Goal: Register for event/course

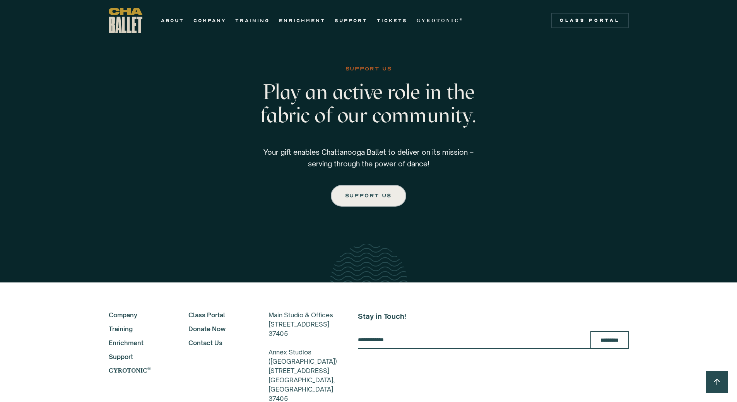
scroll to position [1315, 0]
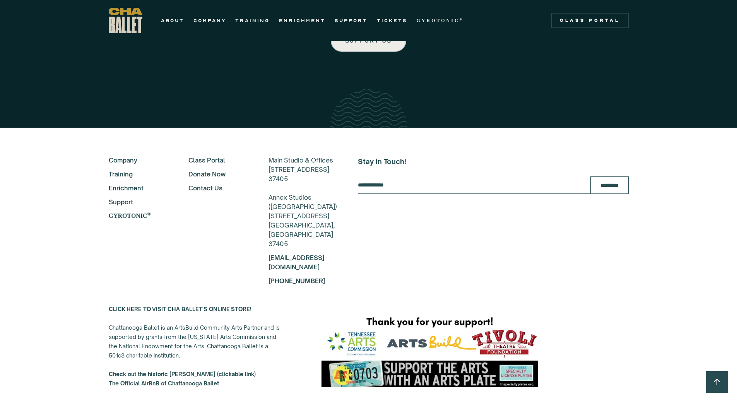
click at [63, 286] on div "About Company Training Enrichment Support GYROTONIC ® Class Portal Donate Now C…" at bounding box center [368, 282] width 737 height 308
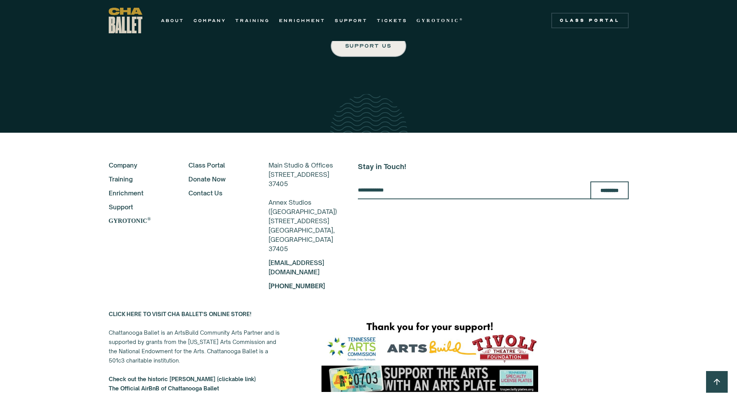
scroll to position [1343, 0]
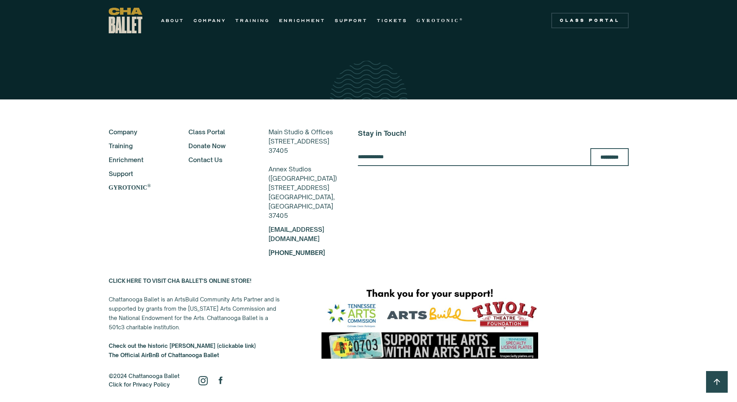
click at [127, 141] on link "Training" at bounding box center [138, 145] width 59 height 9
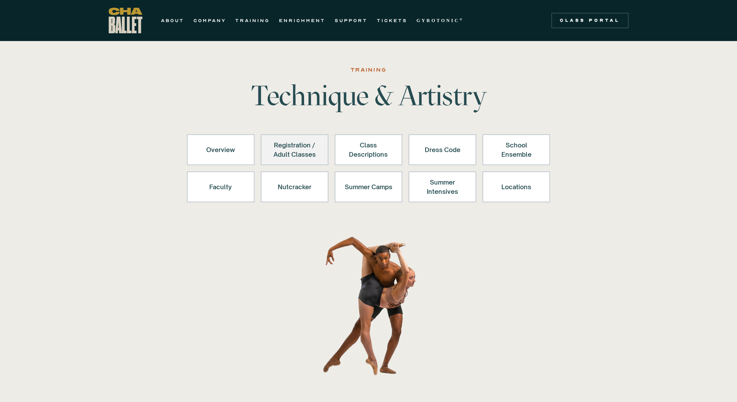
click at [287, 152] on div "Registration / Adult Classes" at bounding box center [295, 149] width 48 height 19
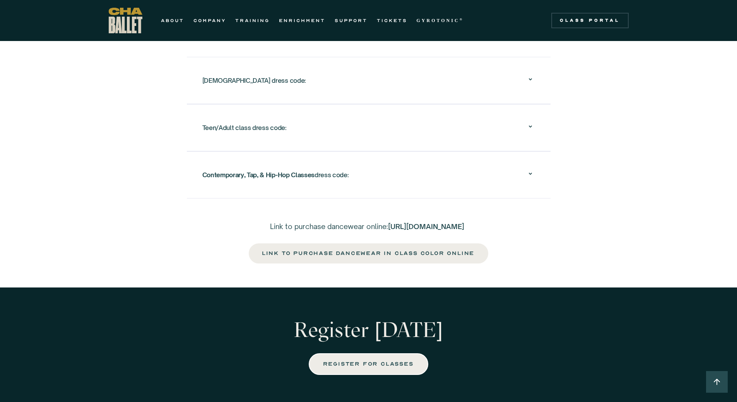
scroll to position [1396, 0]
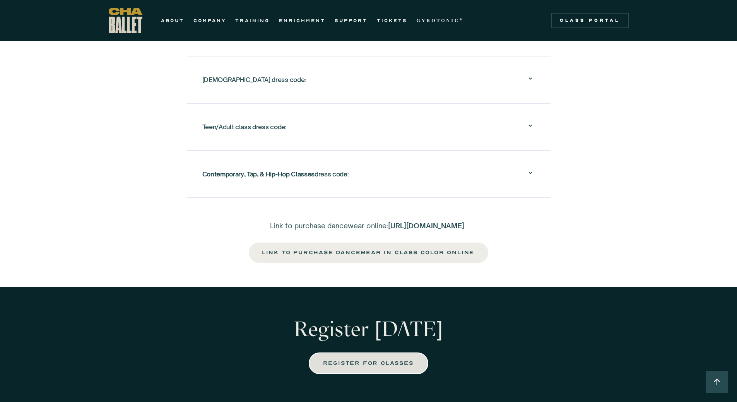
click at [356, 366] on link "REGISTER FOR CLASSES" at bounding box center [368, 363] width 119 height 22
